Goal: Transaction & Acquisition: Purchase product/service

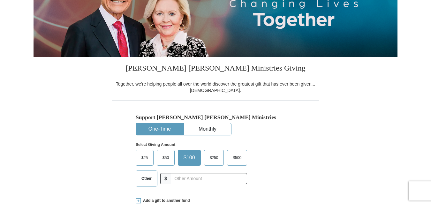
scroll to position [158, 0]
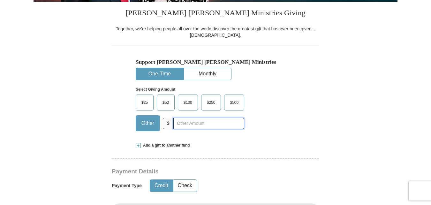
click at [198, 126] on input "text" at bounding box center [209, 123] width 71 height 11
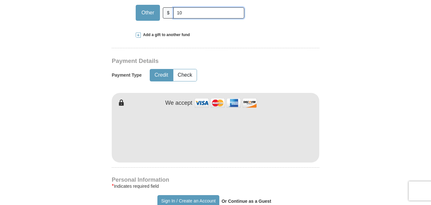
scroll to position [271, 0]
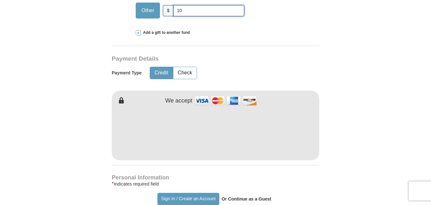
type input "10"
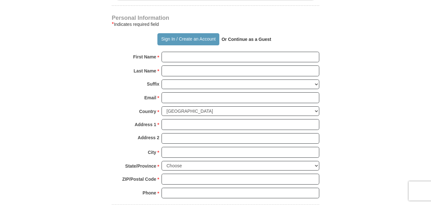
scroll to position [425, 0]
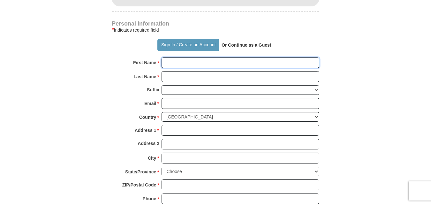
click at [242, 61] on input "First Name *" at bounding box center [241, 63] width 158 height 11
type input "[PERSON_NAME]"
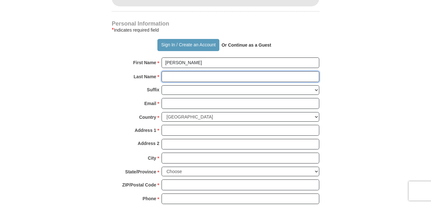
click at [171, 76] on input "Last Name *" at bounding box center [241, 76] width 158 height 11
type input "Cuff"
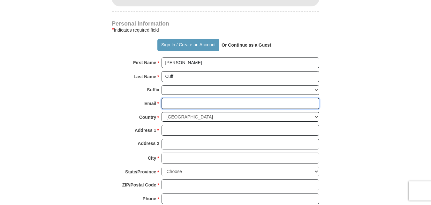
click at [170, 103] on input "Email *" at bounding box center [241, 103] width 158 height 11
type input "[EMAIL_ADDRESS][DOMAIN_NAME]"
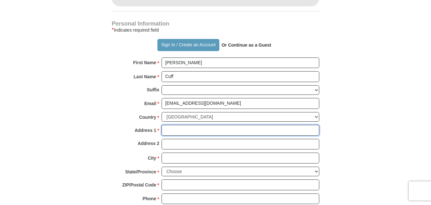
click at [279, 131] on input "Address 1 *" at bounding box center [241, 130] width 158 height 11
type input "[STREET_ADDRESS]"
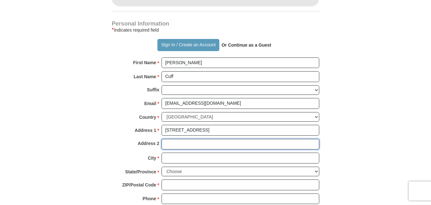
click at [248, 146] on input "Address 2" at bounding box center [241, 144] width 158 height 11
type input "2FL"
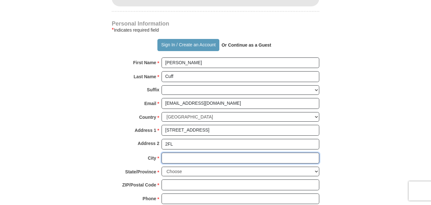
click at [242, 157] on input "City *" at bounding box center [241, 158] width 158 height 11
type input "[GEOGRAPHIC_DATA]"
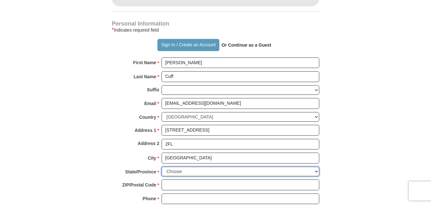
click at [318, 173] on select "Choose [US_STATE] [US_STATE] [US_STATE] [US_STATE] [US_STATE] Armed Forces Amer…" at bounding box center [241, 172] width 158 height 10
select select "PA"
click at [162, 167] on select "Choose [US_STATE] [US_STATE] [US_STATE] [US_STATE] [US_STATE] Armed Forces Amer…" at bounding box center [241, 172] width 158 height 10
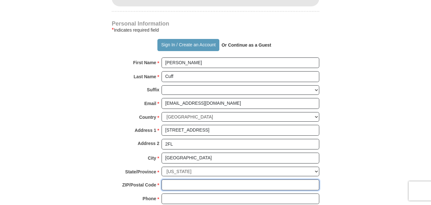
click at [259, 183] on input "ZIP/Postal Code *" at bounding box center [241, 185] width 158 height 11
type input "19145"
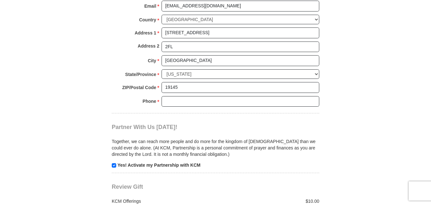
scroll to position [524, 0]
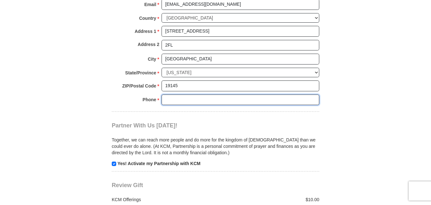
click at [250, 100] on input "Phone * *" at bounding box center [241, 100] width 158 height 11
type input "8569385498"
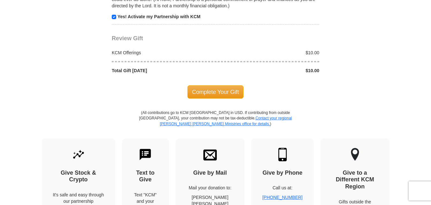
scroll to position [673, 0]
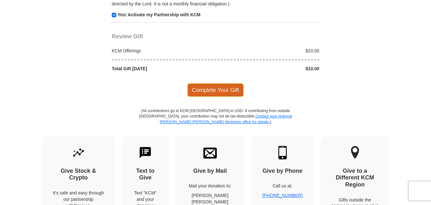
click at [209, 92] on span "Complete Your Gift" at bounding box center [216, 89] width 57 height 13
